Goal: Information Seeking & Learning: Learn about a topic

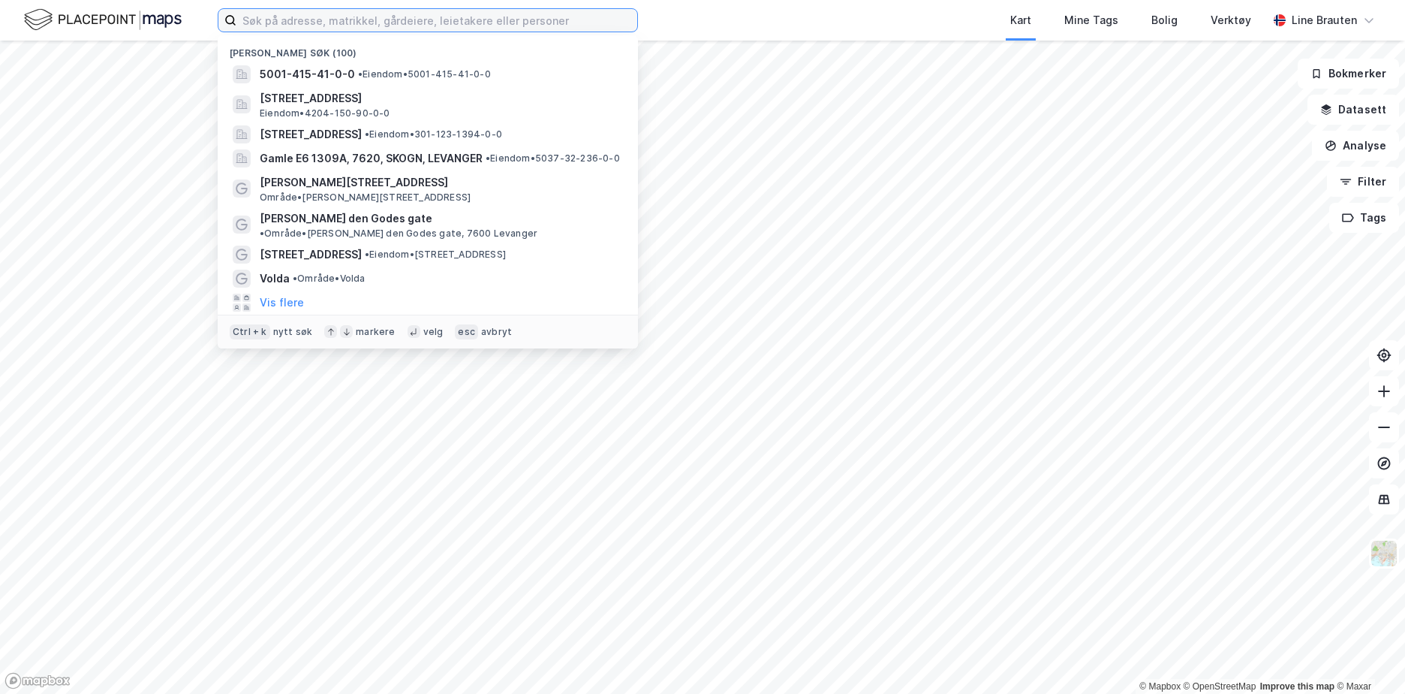
click at [395, 26] on input at bounding box center [436, 20] width 401 height 23
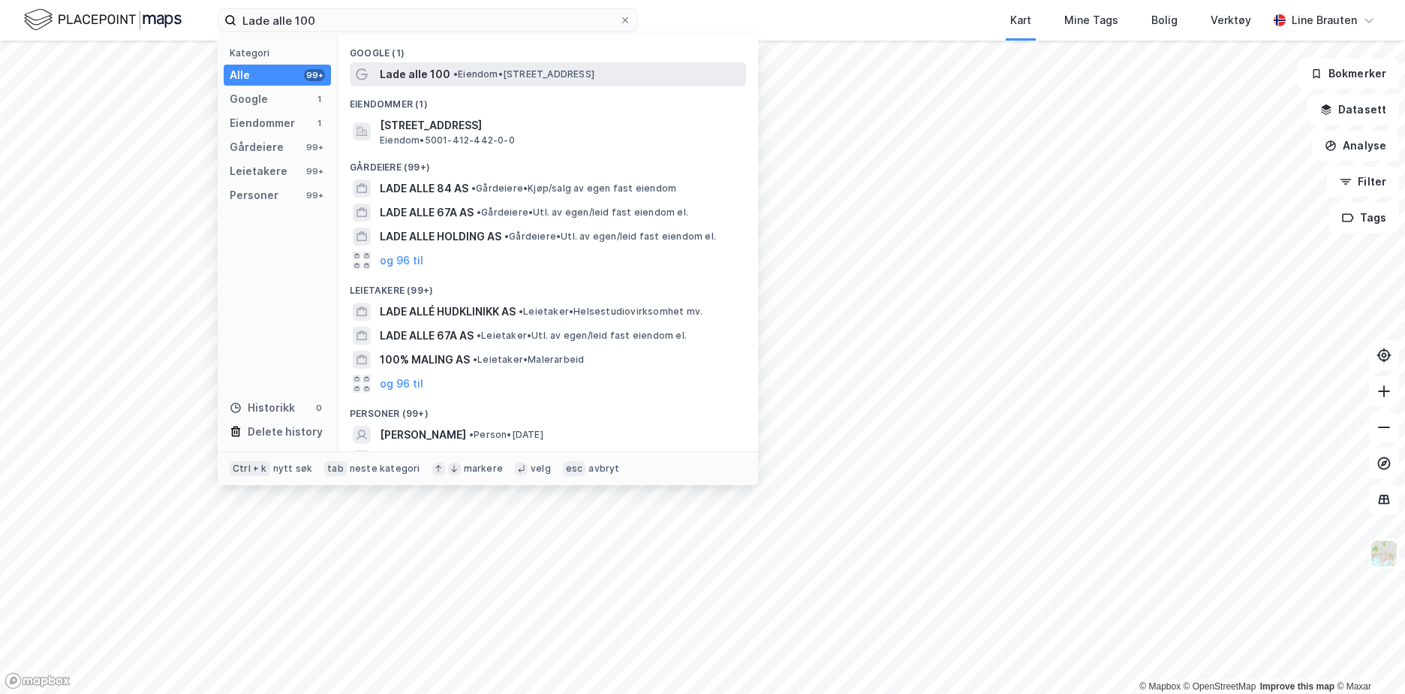
click at [419, 69] on span "Lade alle 100" at bounding box center [415, 74] width 71 height 18
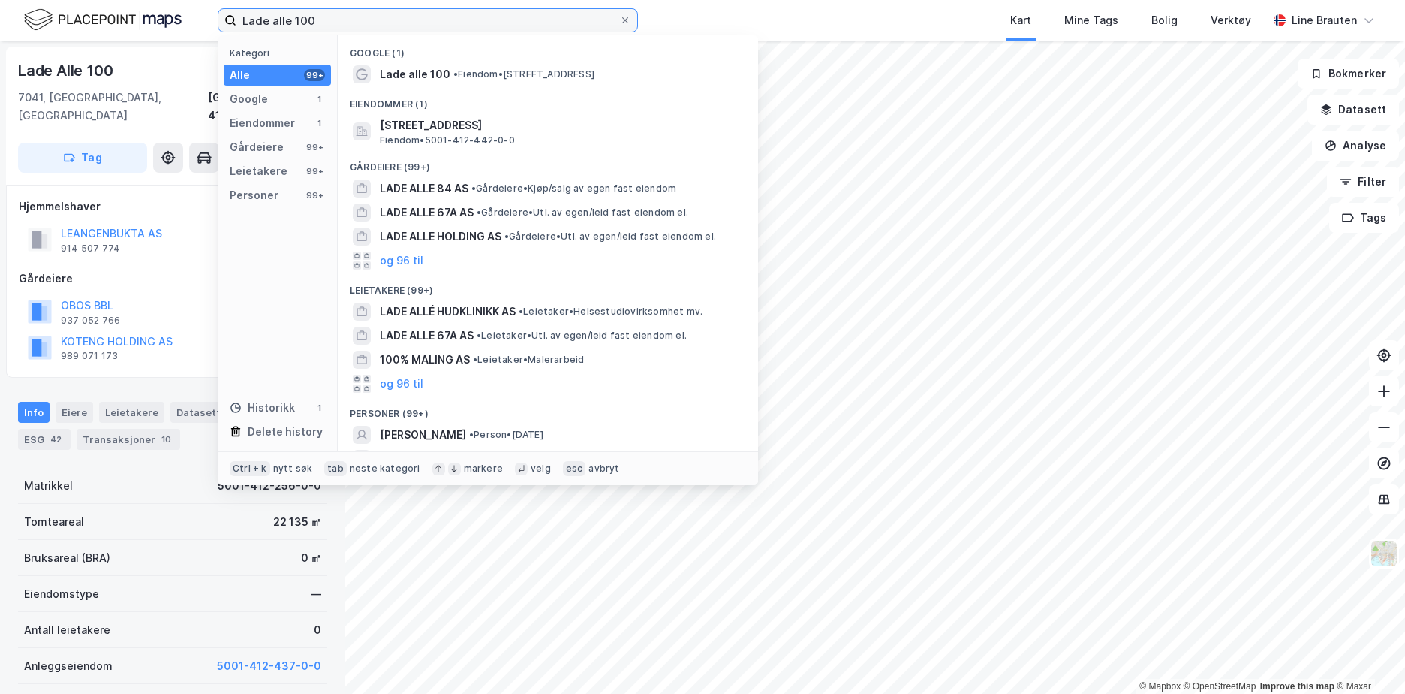
click at [356, 13] on input "Lade alle 100" at bounding box center [427, 20] width 383 height 23
type input "L"
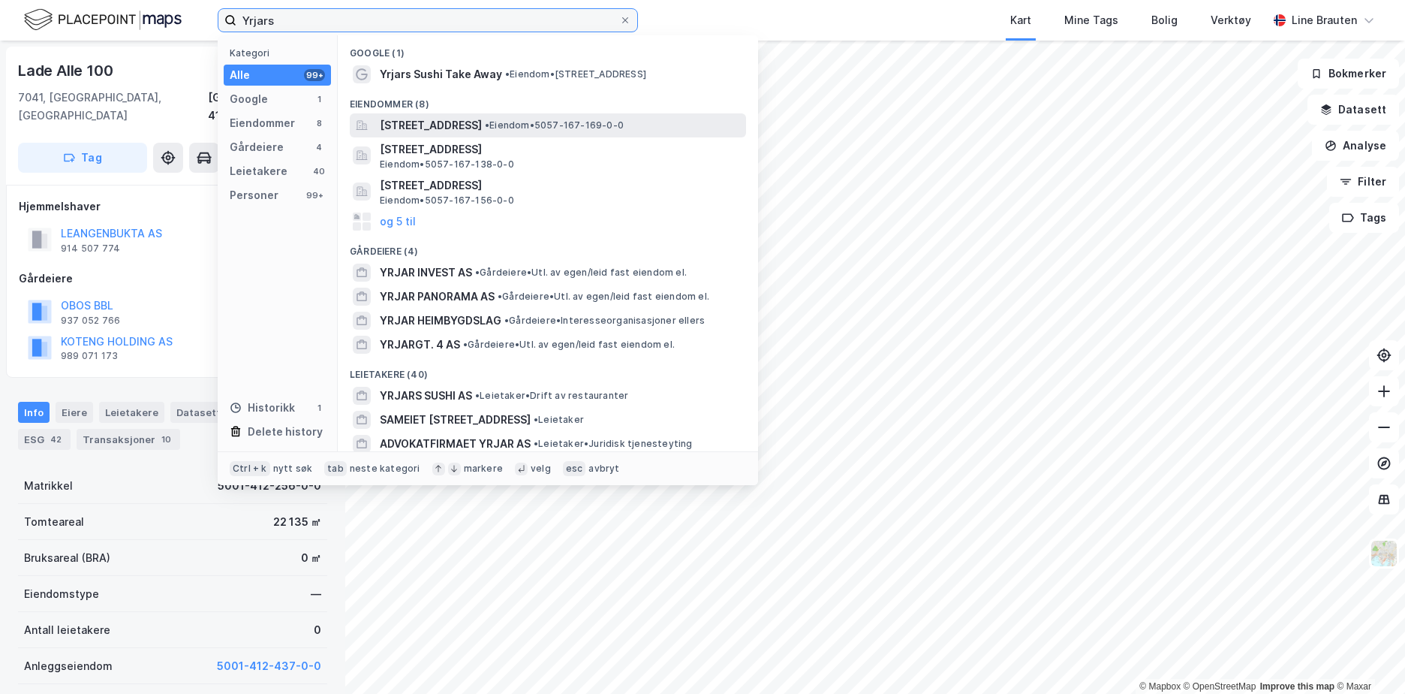
type input "Yrjars"
click at [440, 131] on span "[STREET_ADDRESS]" at bounding box center [431, 125] width 102 height 18
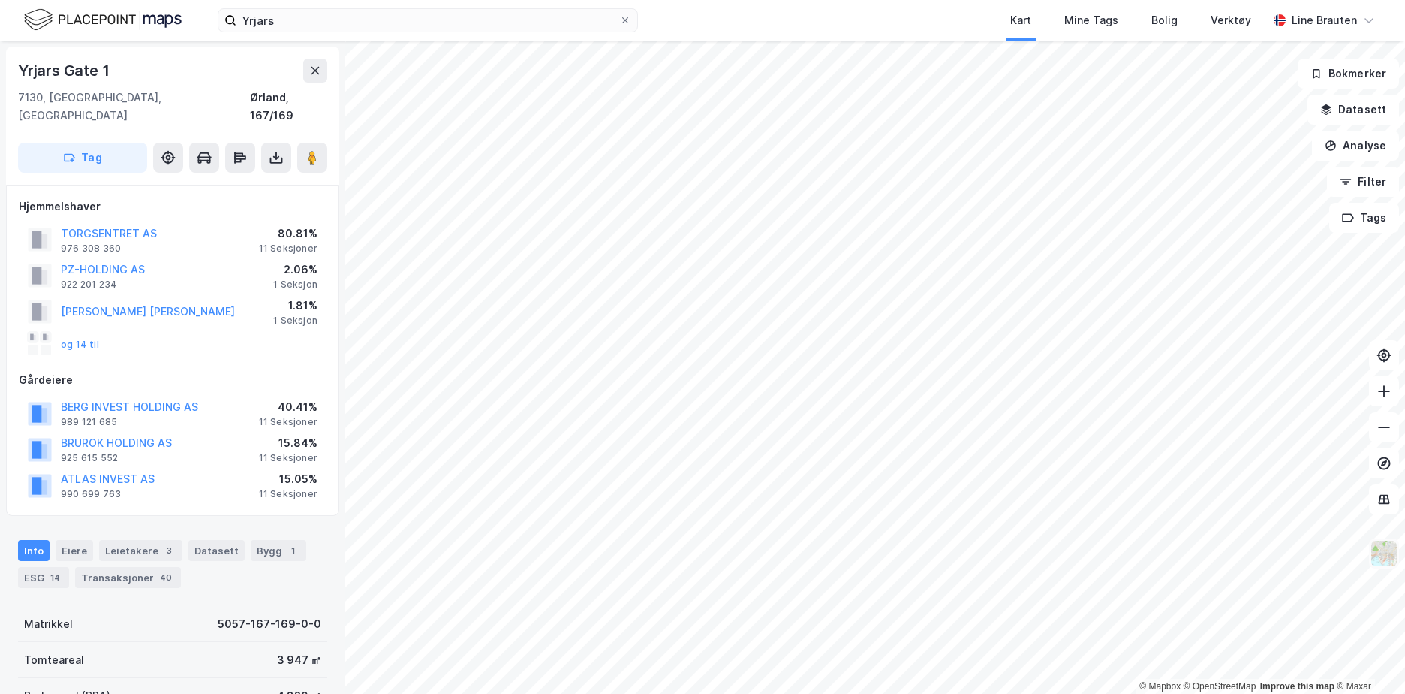
click at [1390, 562] on img at bounding box center [1384, 553] width 29 height 29
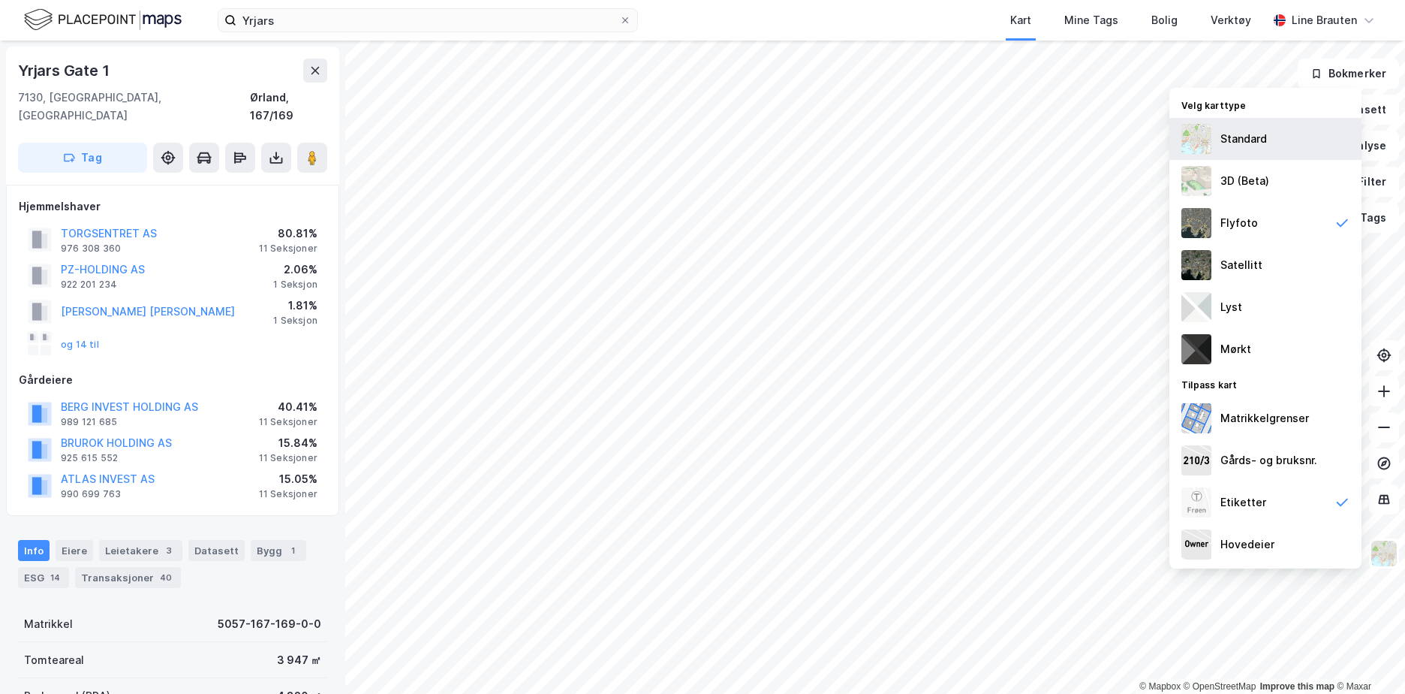
click at [1230, 142] on div "Standard" at bounding box center [1244, 139] width 47 height 18
